Goal: Information Seeking & Learning: Learn about a topic

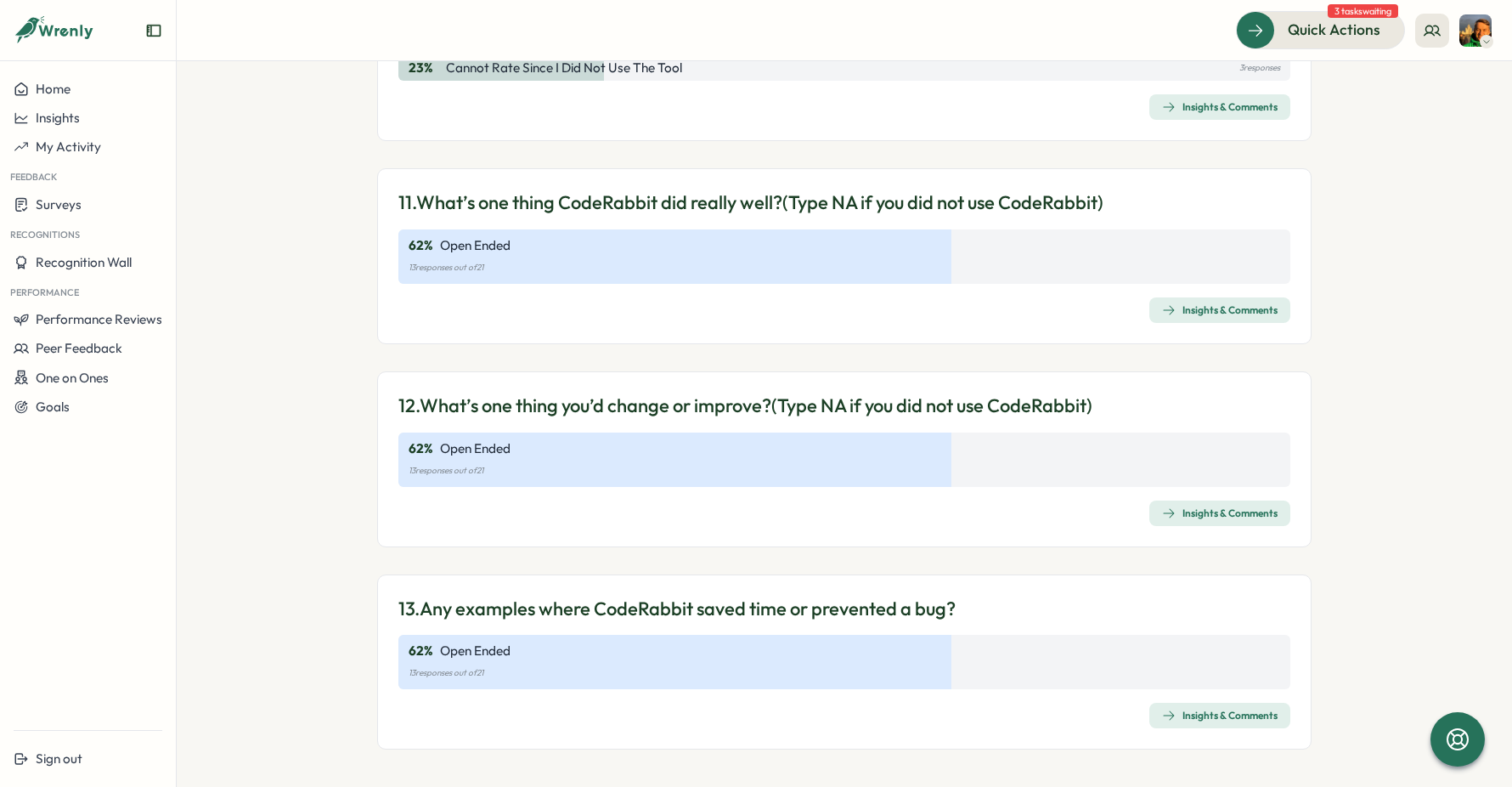
scroll to position [3605, 0]
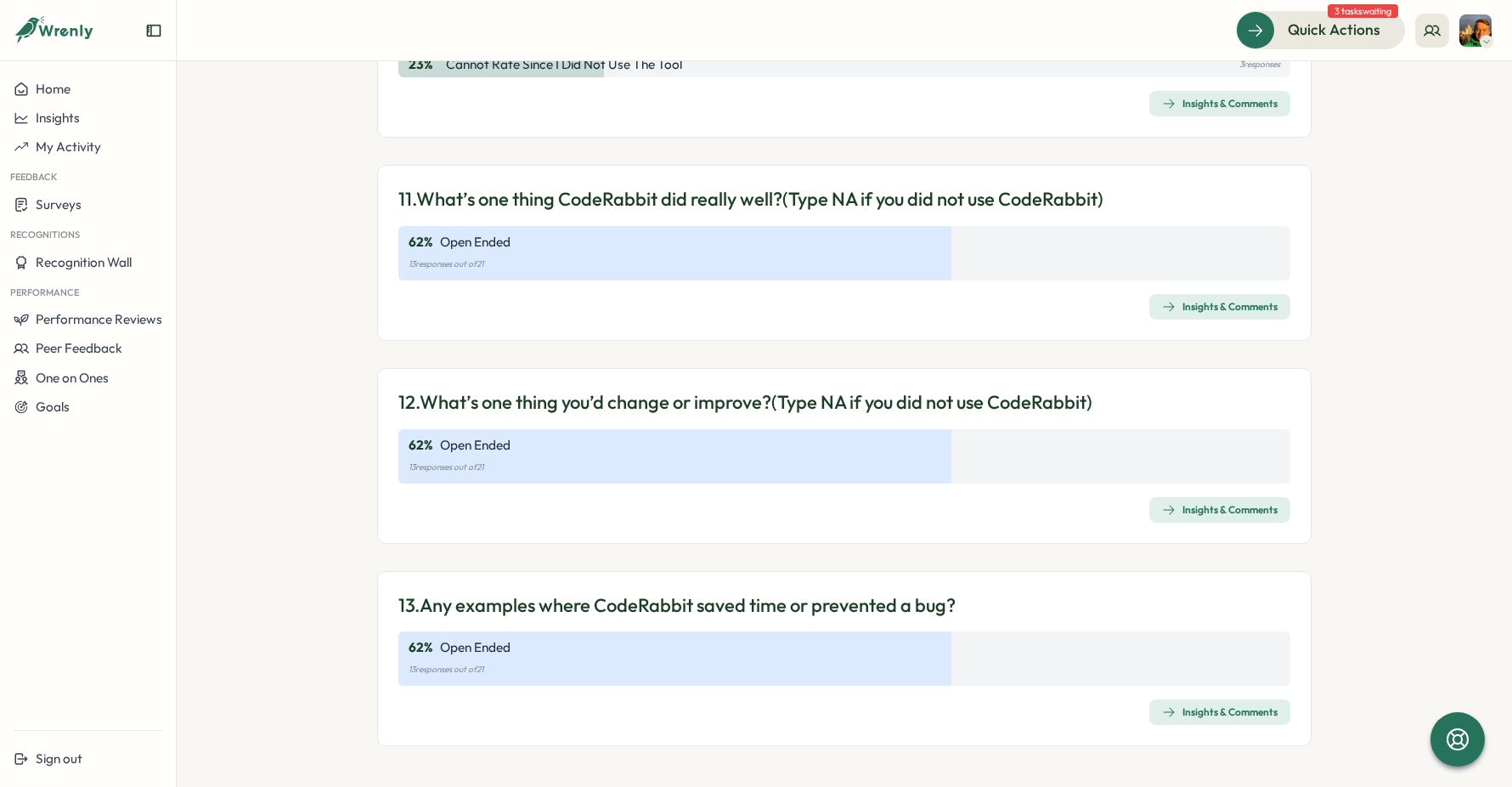
click at [326, 298] on section "Surveys Insights Team Pulse: Help us understand your experience using CodeRabbi…" at bounding box center [844, 423] width 1335 height 725
click at [271, 309] on section "Surveys Insights Team Pulse: Help us understand your experience using CodeRabbi…" at bounding box center [844, 423] width 1335 height 725
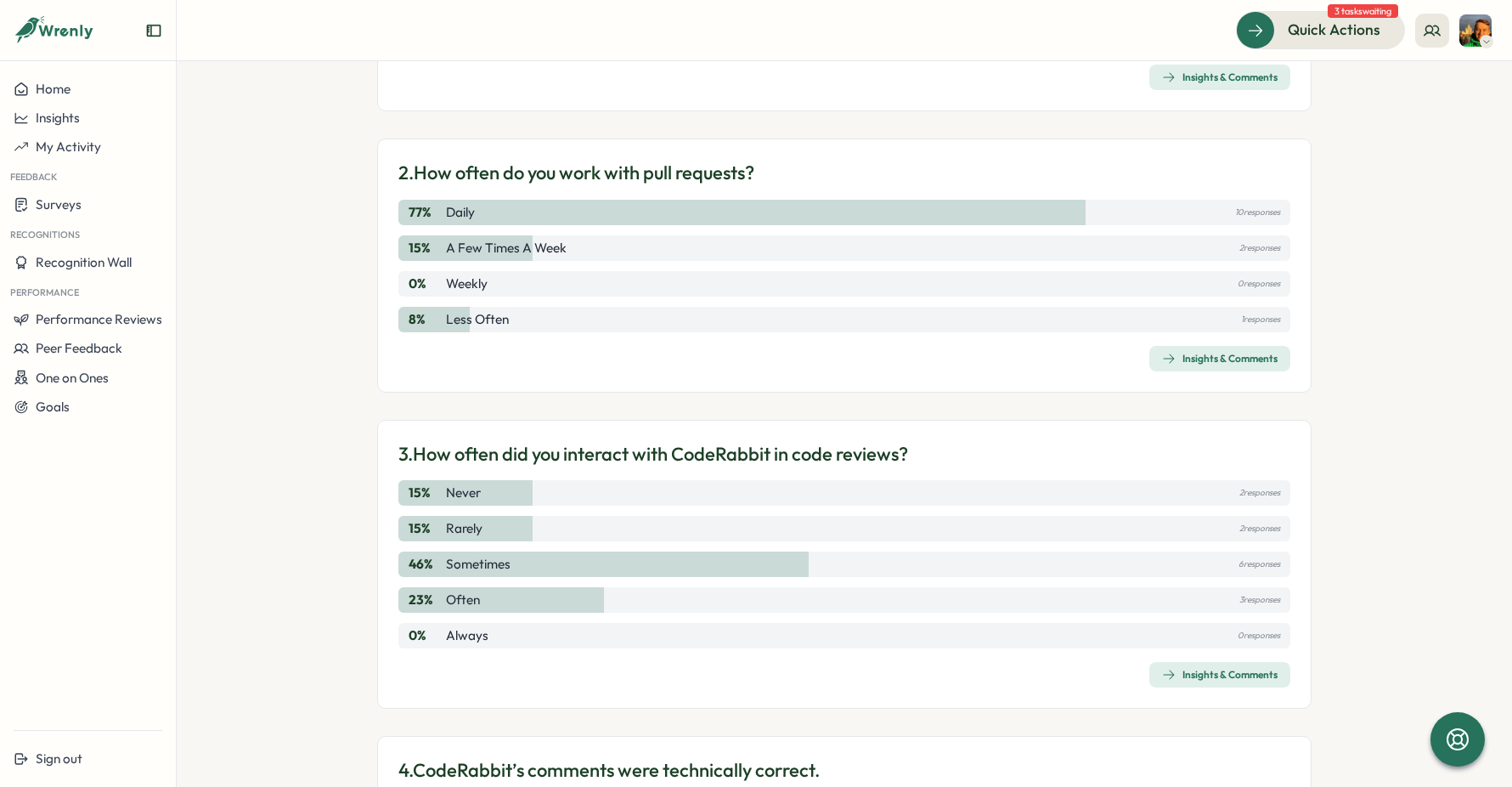
scroll to position [0, 0]
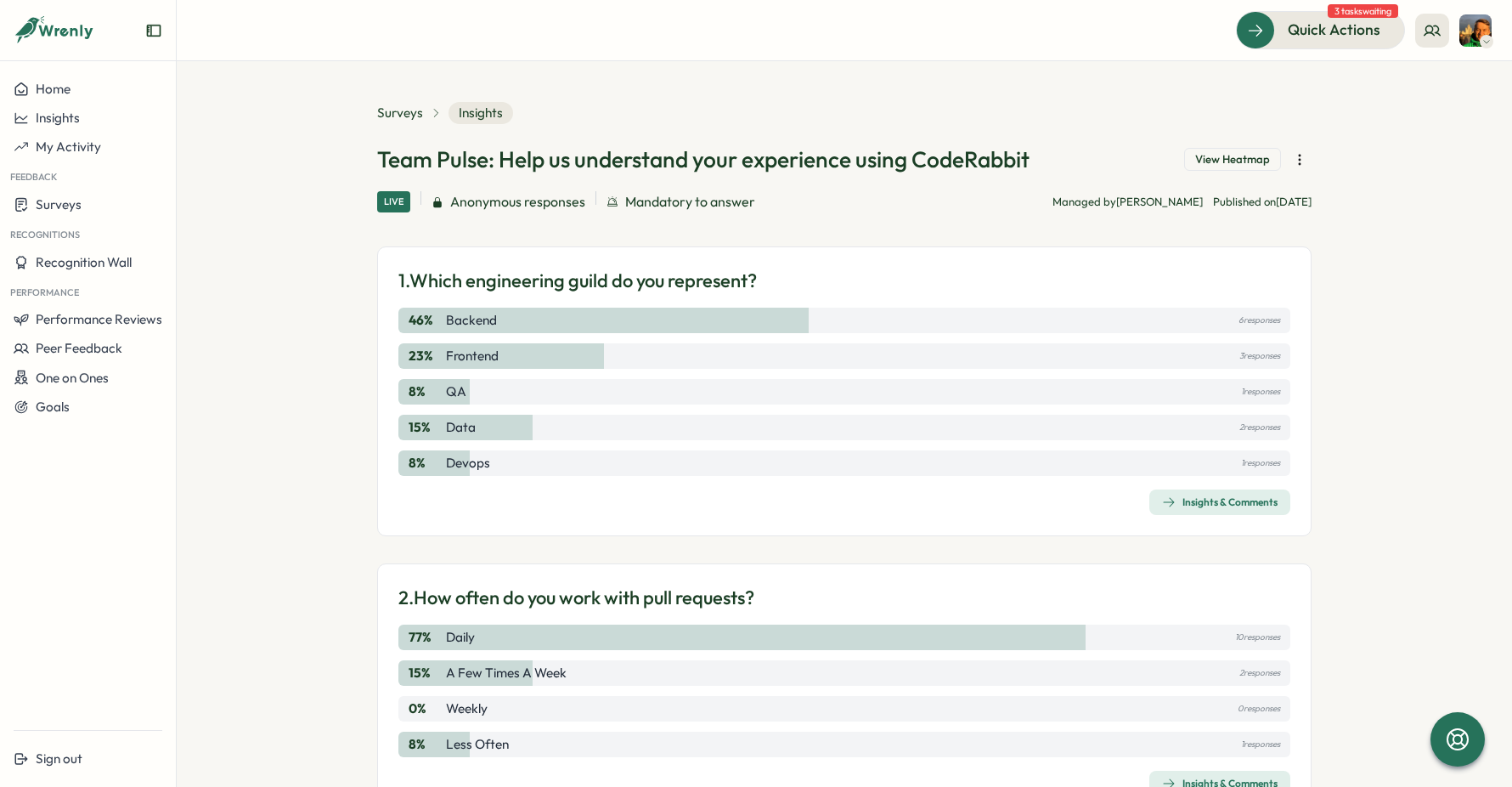
click at [1255, 160] on span "View Heatmap" at bounding box center [1233, 160] width 75 height 15
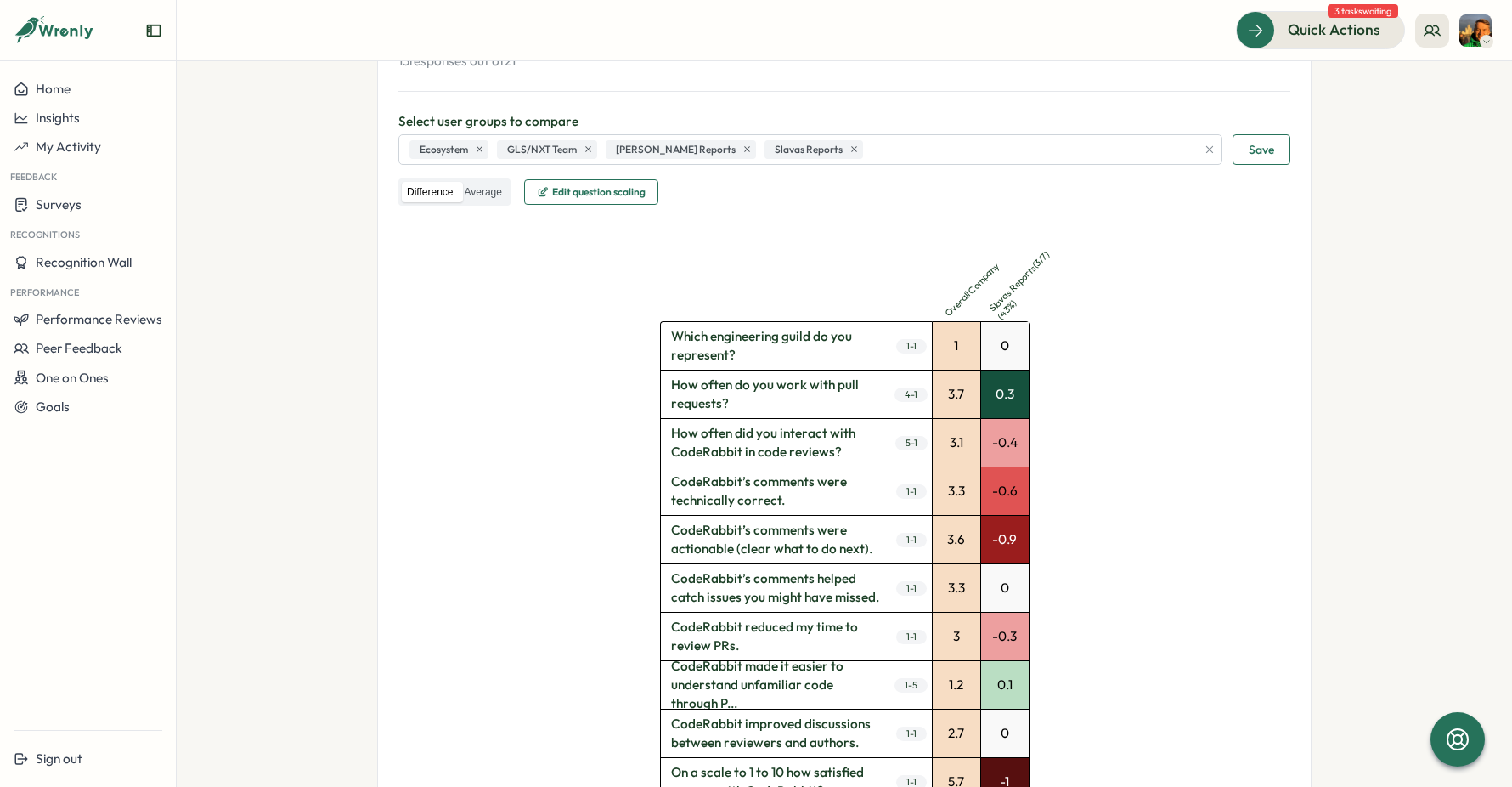
scroll to position [195, 0]
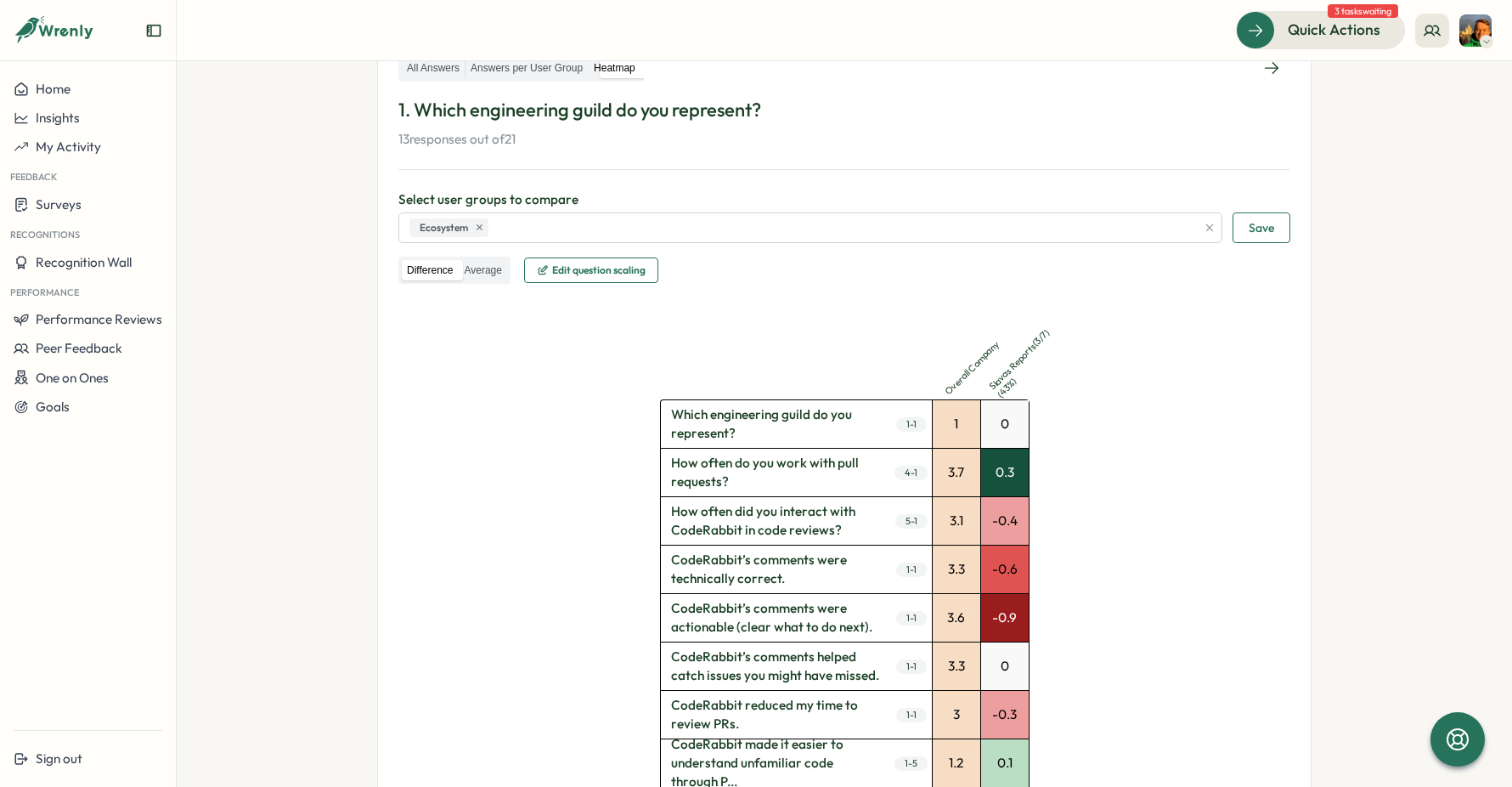
click at [1288, 216] on div "All Answers Answers per User Group Heatmap 1. Which engineering guild do you re…" at bounding box center [845, 503] width 934 height 942
click at [1270, 223] on button "Save" at bounding box center [1262, 227] width 58 height 31
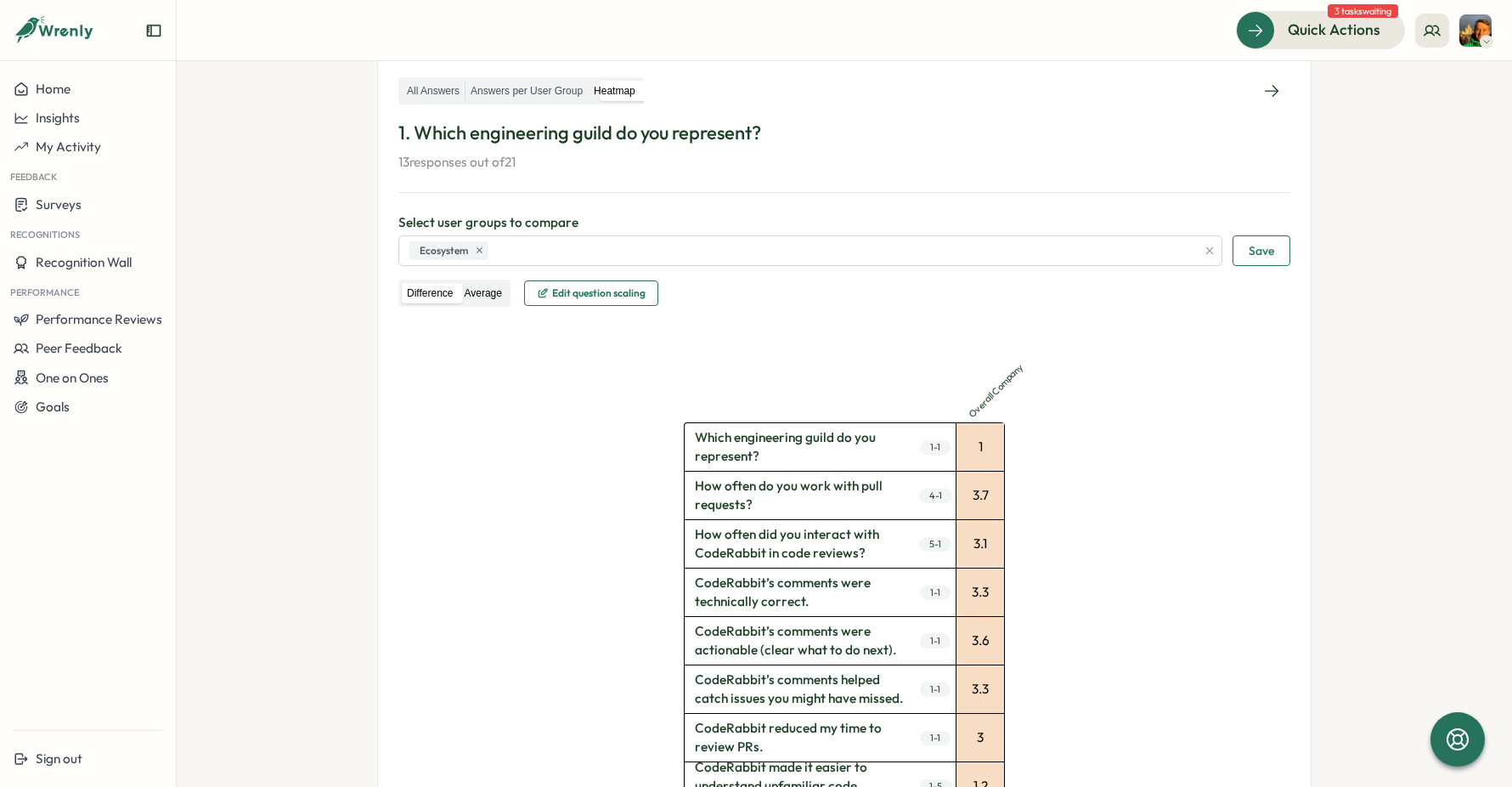
click at [492, 296] on label "Average" at bounding box center [482, 294] width 47 height 21
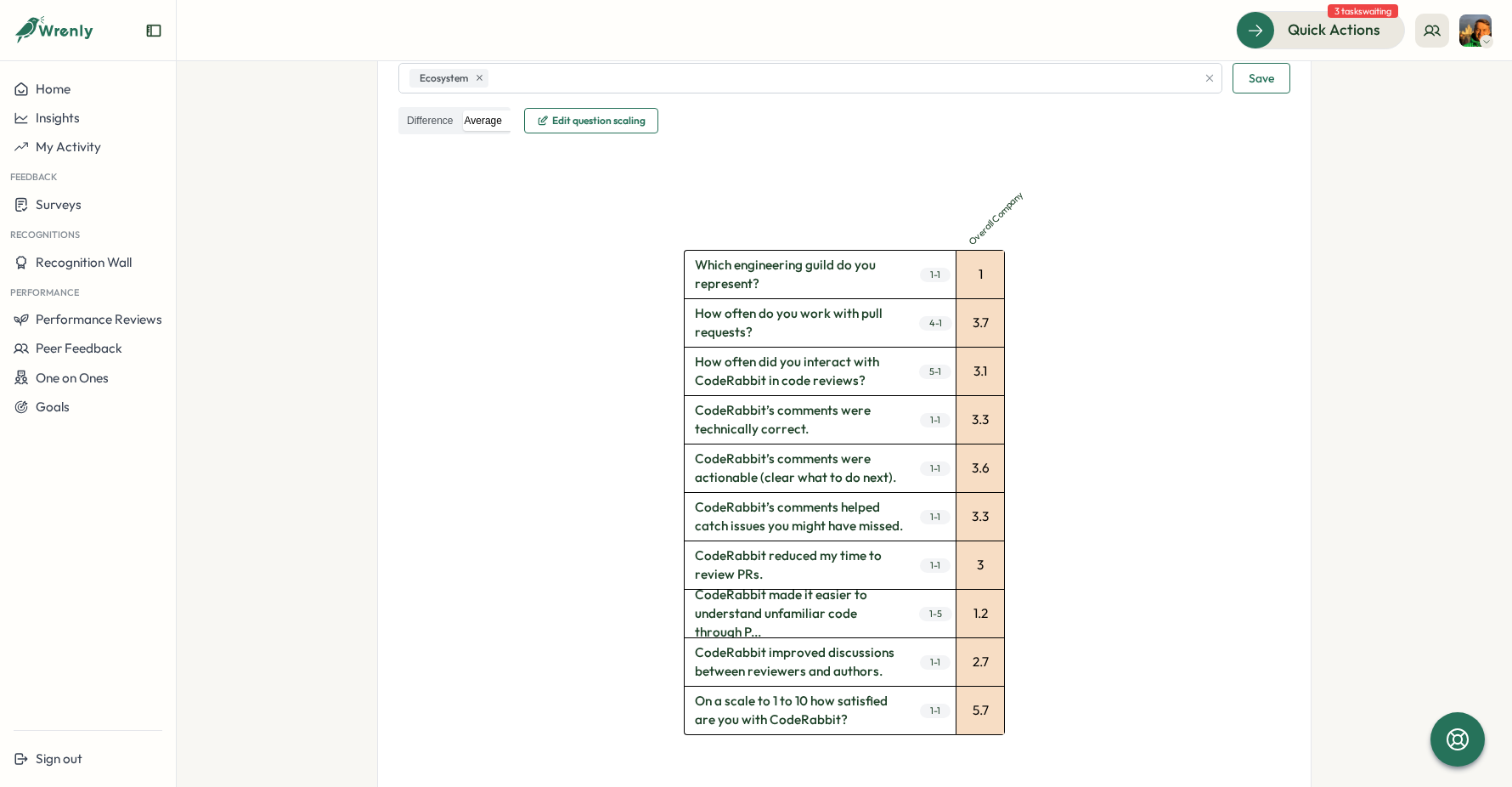
scroll to position [352, 0]
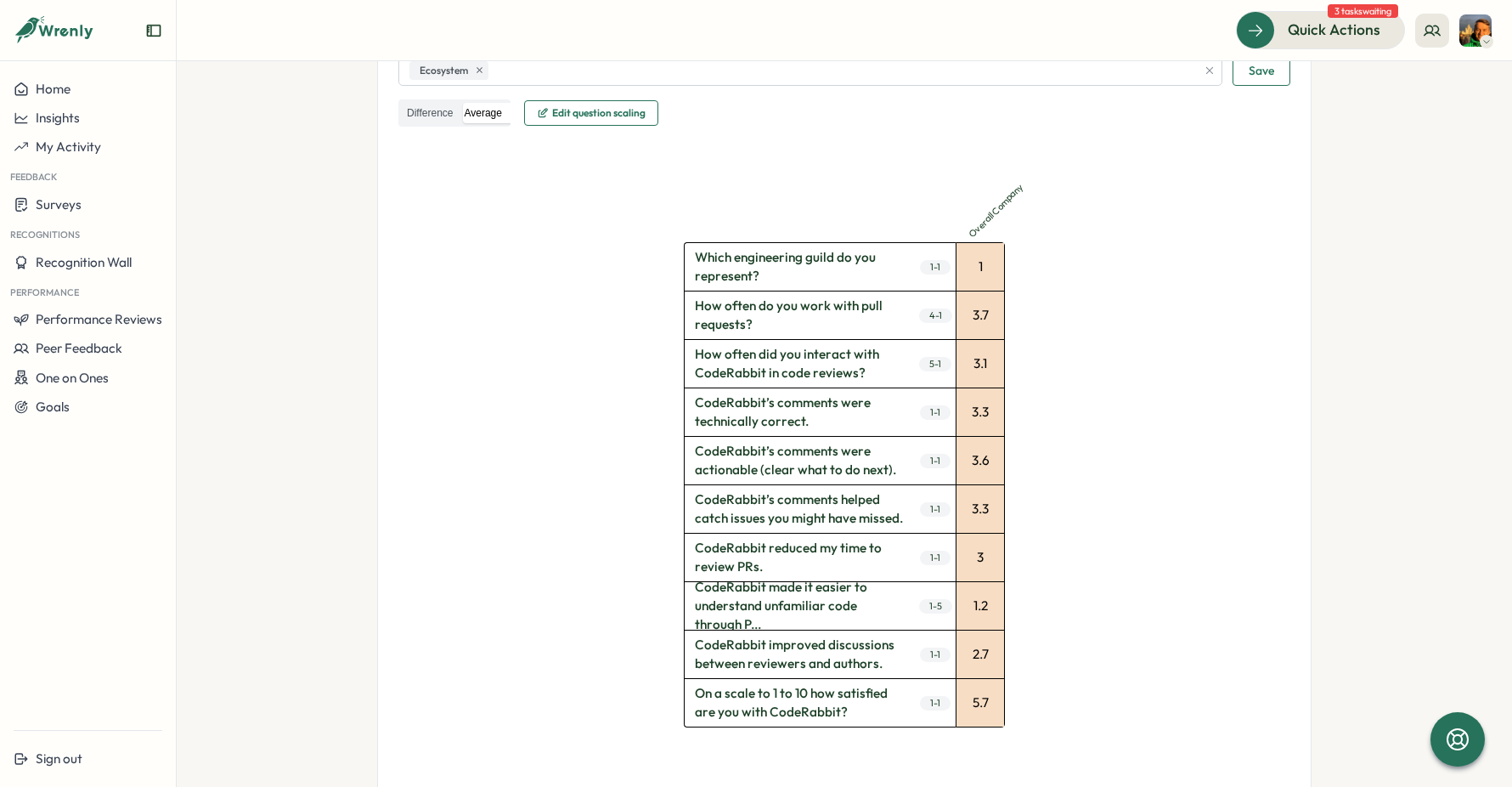
click at [471, 352] on div "Overall Company Which engineering guild do you represent? 1 - 1 How often do yo…" at bounding box center [845, 460] width 892 height 669
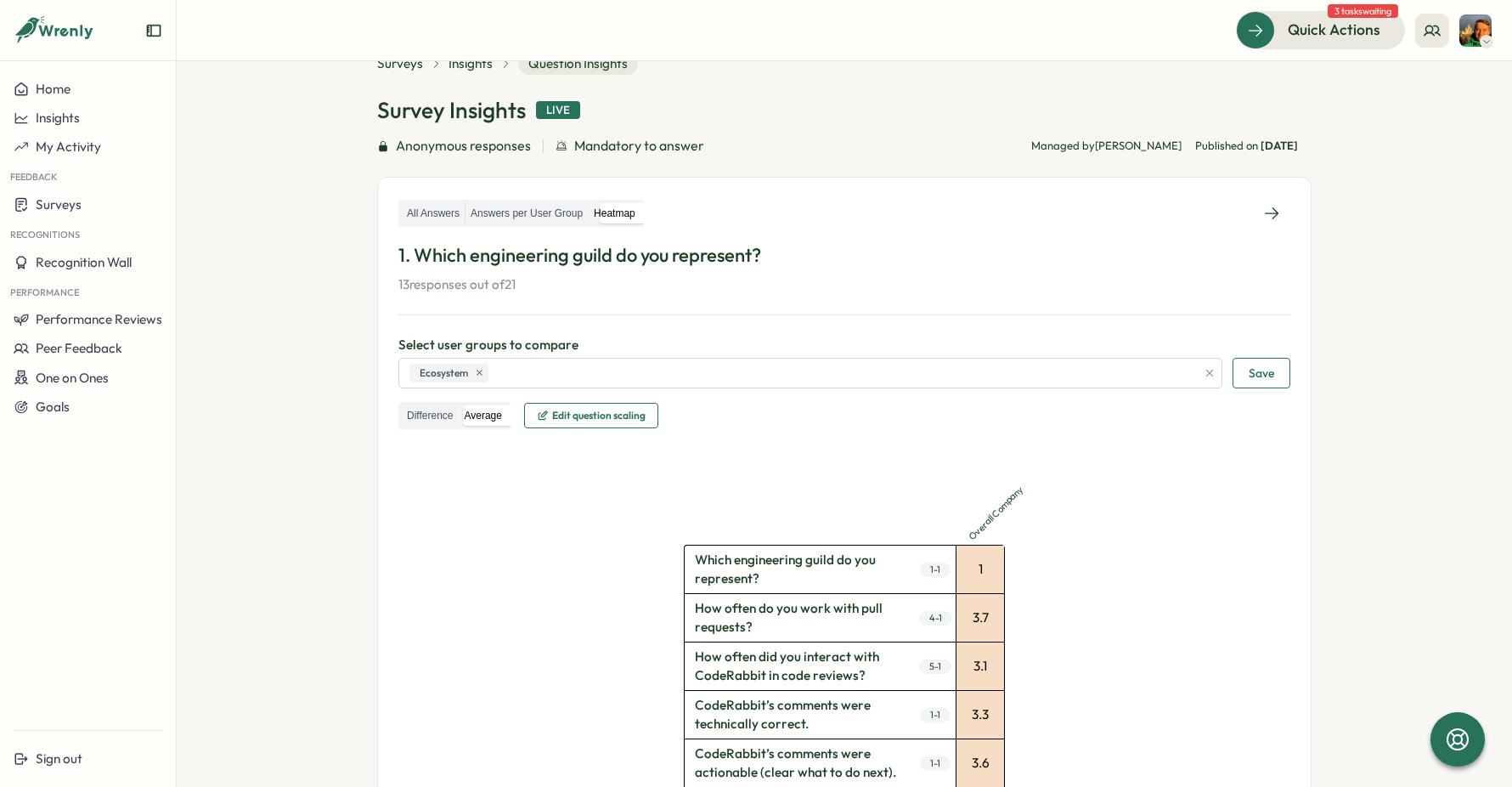
scroll to position [0, 0]
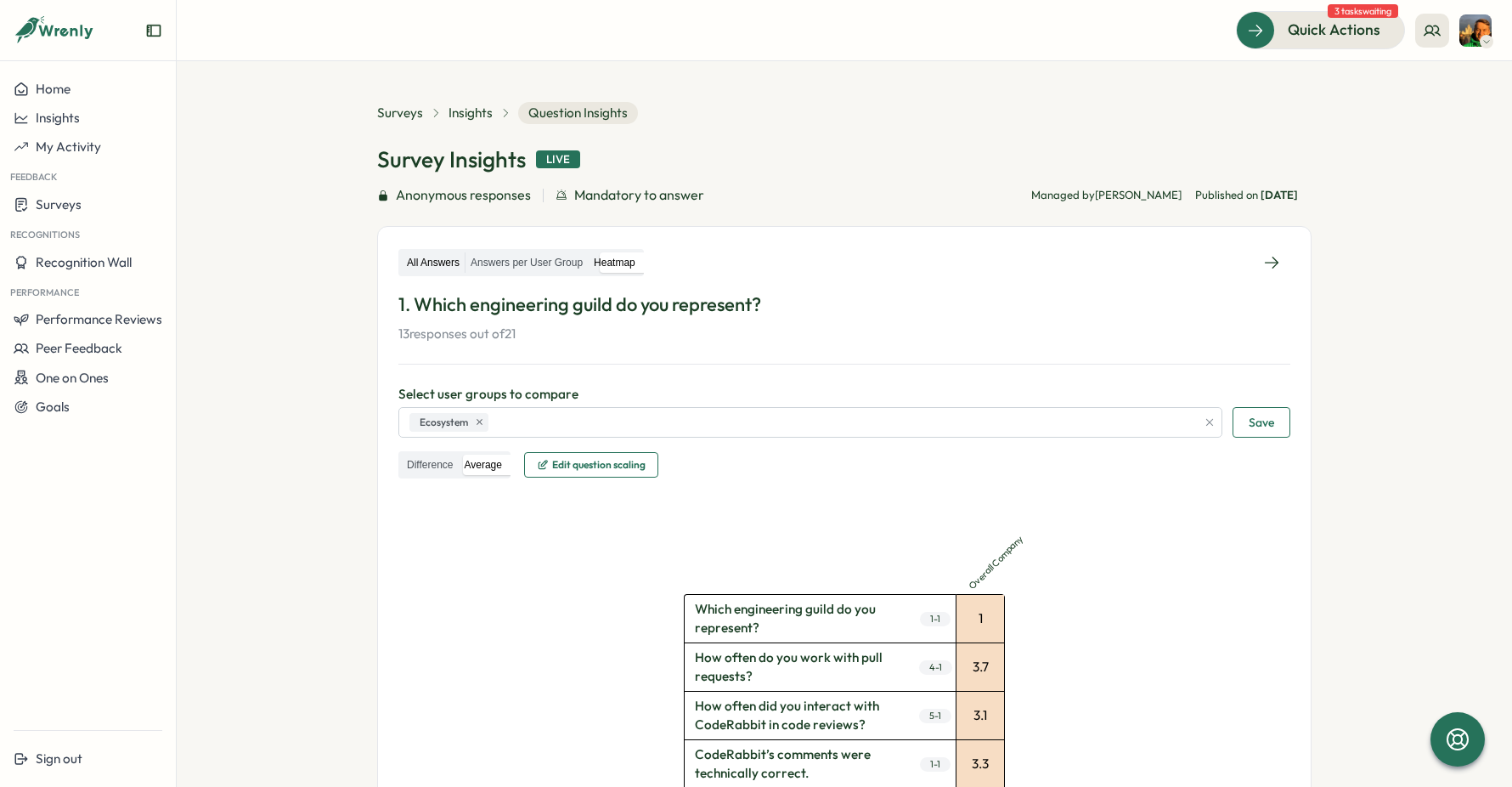
click at [434, 260] on label "All Answers" at bounding box center [432, 263] width 63 height 21
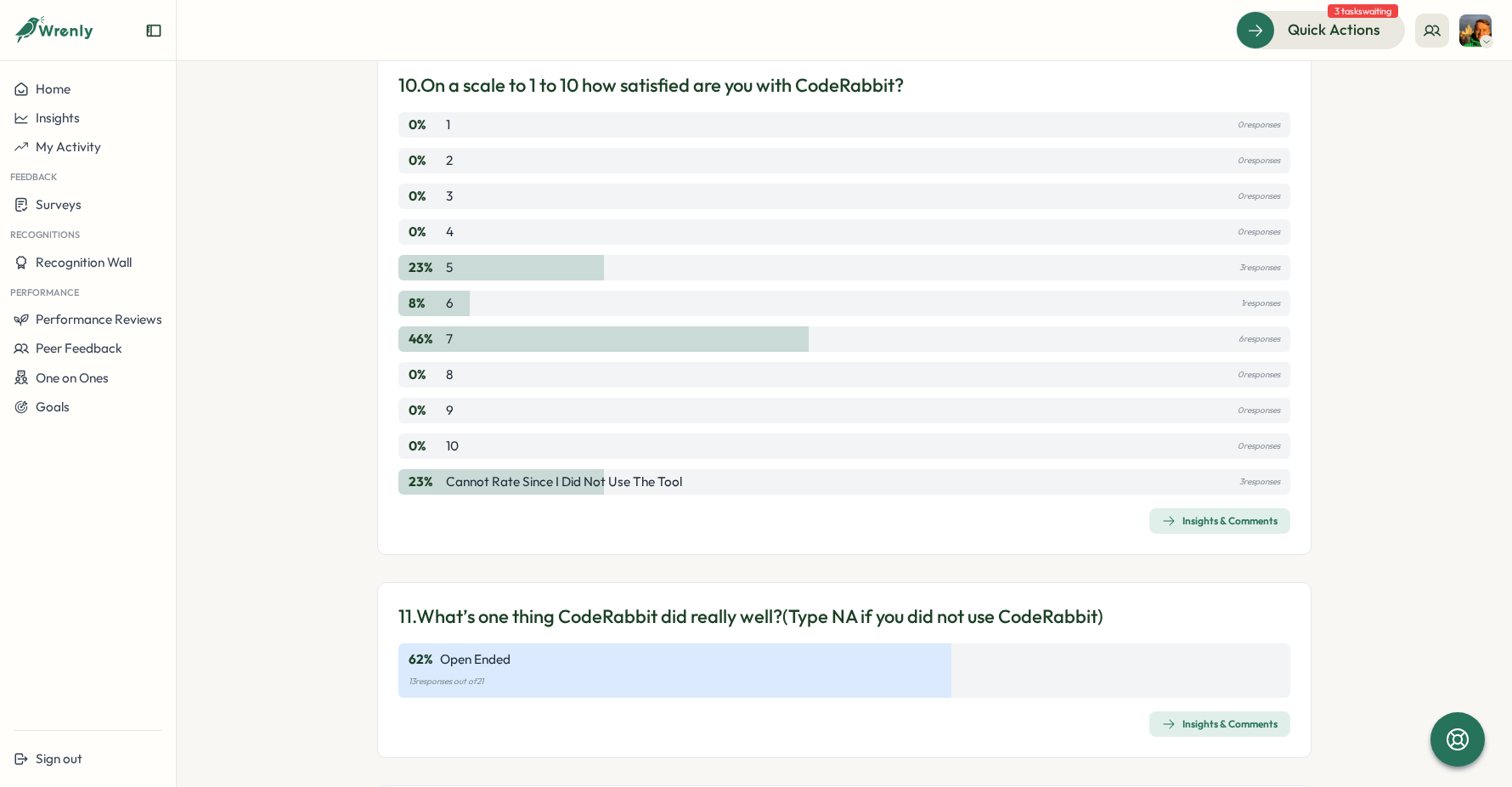
scroll to position [3187, 0]
